Goal: Transaction & Acquisition: Purchase product/service

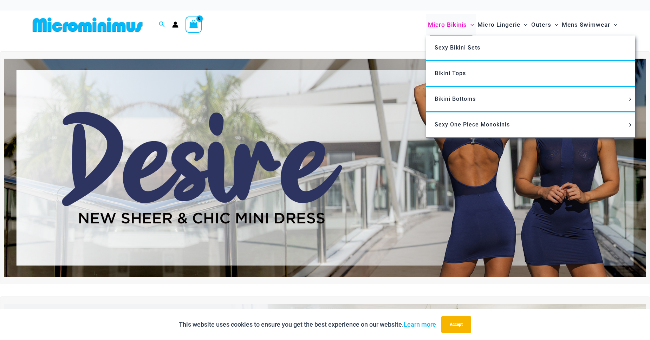
click at [452, 22] on span "Micro Bikinis" at bounding box center [447, 25] width 39 height 18
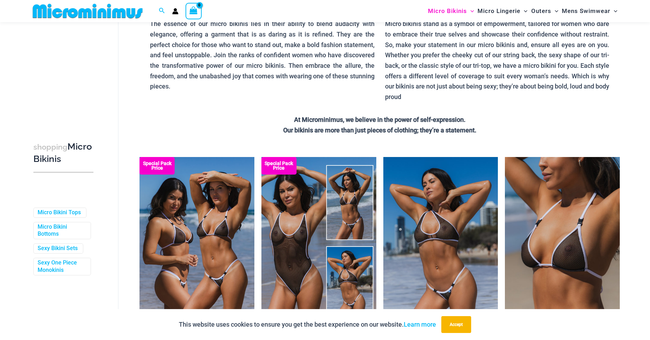
scroll to position [194, 0]
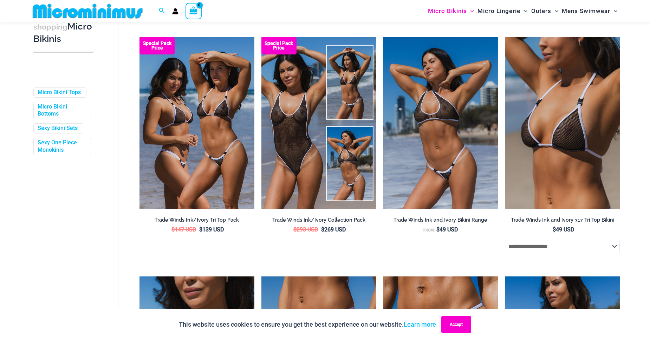
drag, startPoint x: 456, startPoint y: 322, endPoint x: 131, endPoint y: 188, distance: 352.4
click at [456, 322] on button "Accept" at bounding box center [456, 324] width 30 height 17
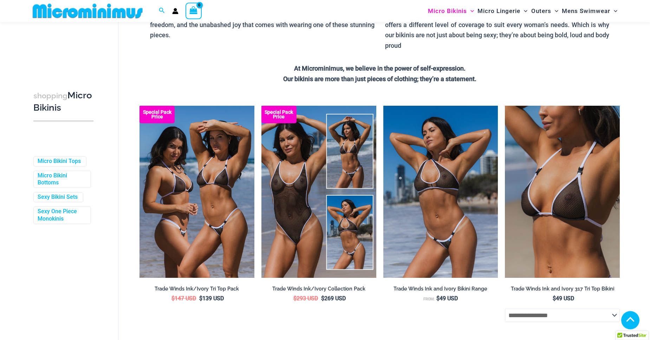
scroll to position [154, 0]
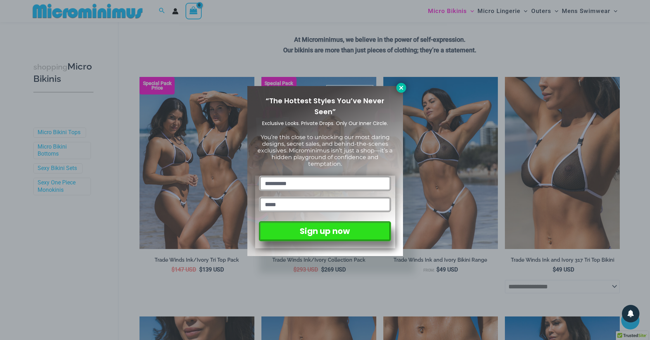
click at [401, 86] on icon at bounding box center [401, 88] width 6 height 6
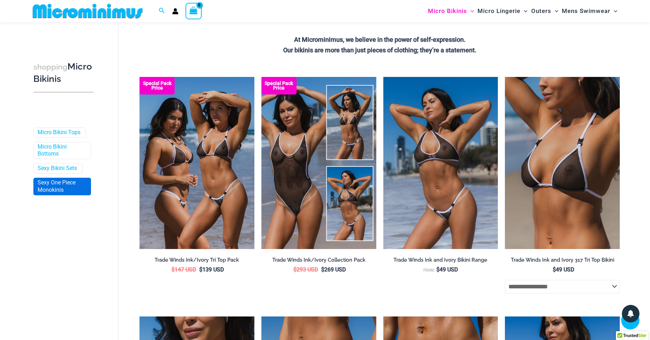
click at [54, 188] on link "Sexy One Piece Monokinis" at bounding box center [62, 186] width 48 height 15
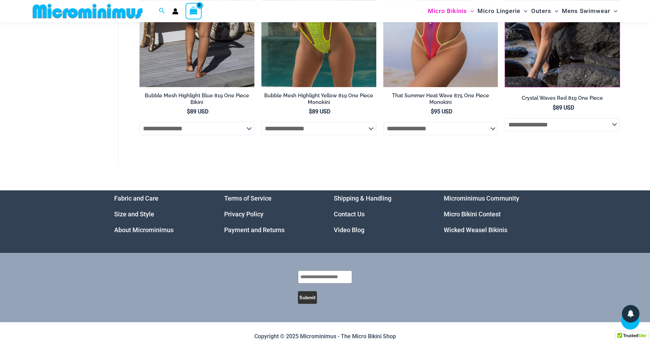
scroll to position [1555, 0]
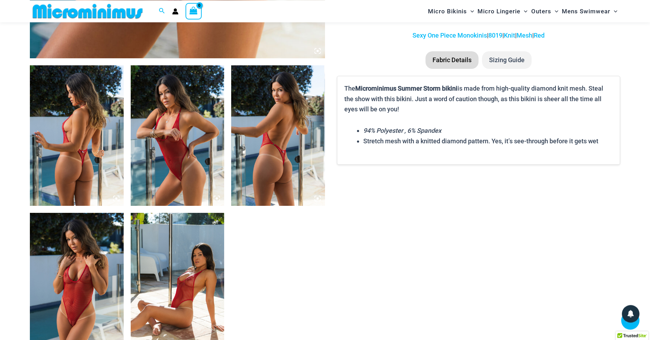
scroll to position [474, 0]
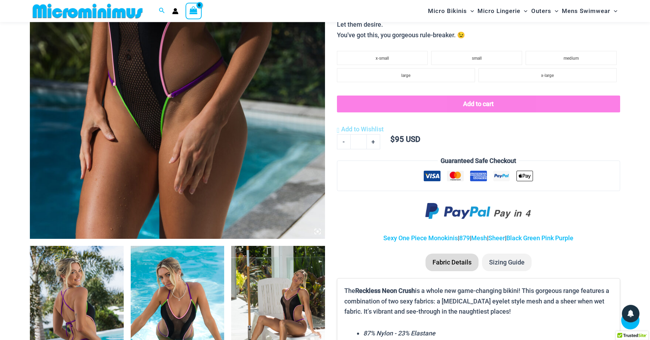
scroll to position [234, 0]
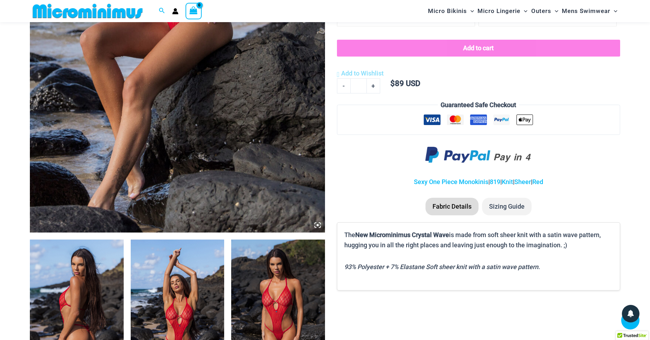
scroll to position [434, 0]
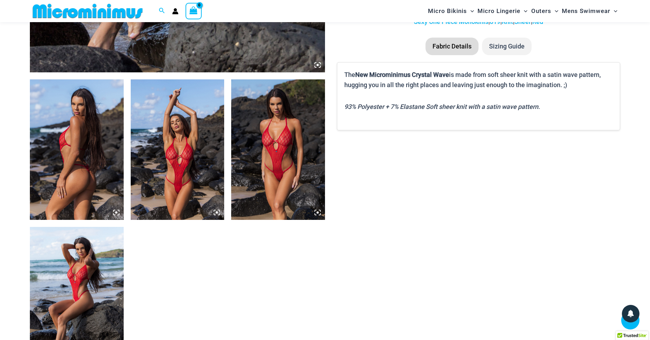
click at [86, 147] on img at bounding box center [77, 149] width 94 height 140
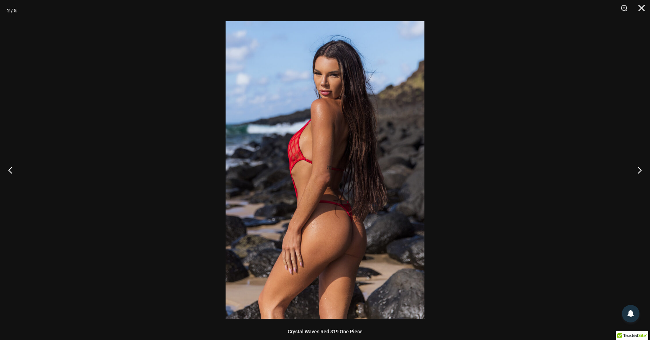
click at [463, 54] on div at bounding box center [325, 170] width 650 height 340
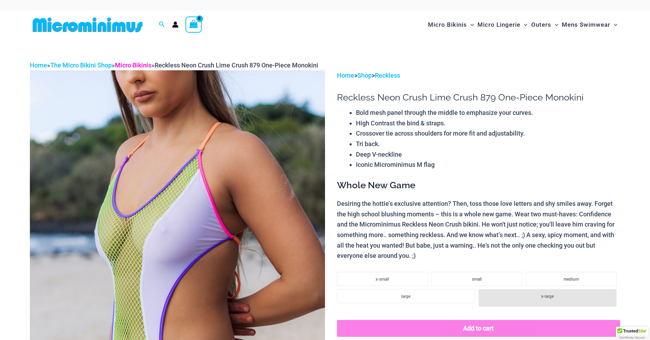
click at [133, 62] on link "Micro Bikinis" at bounding box center [133, 64] width 37 height 7
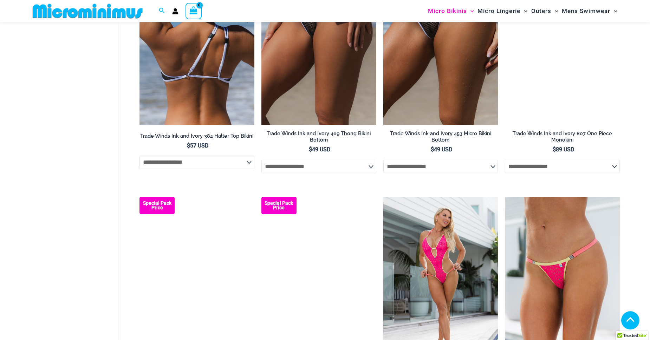
scroll to position [677, 0]
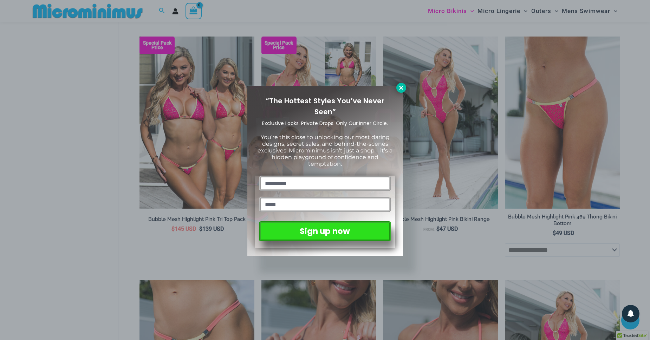
click at [399, 87] on icon at bounding box center [401, 88] width 6 height 6
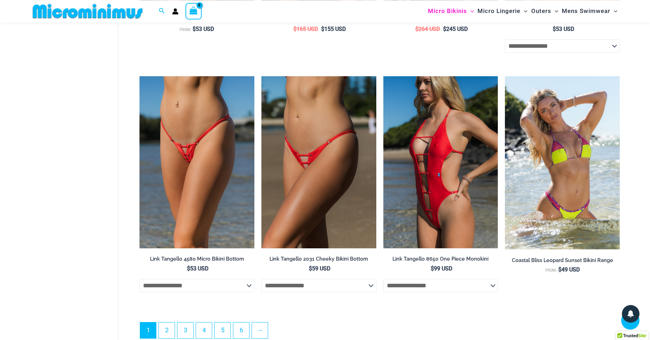
scroll to position [1838, 0]
